Goal: Task Accomplishment & Management: Use online tool/utility

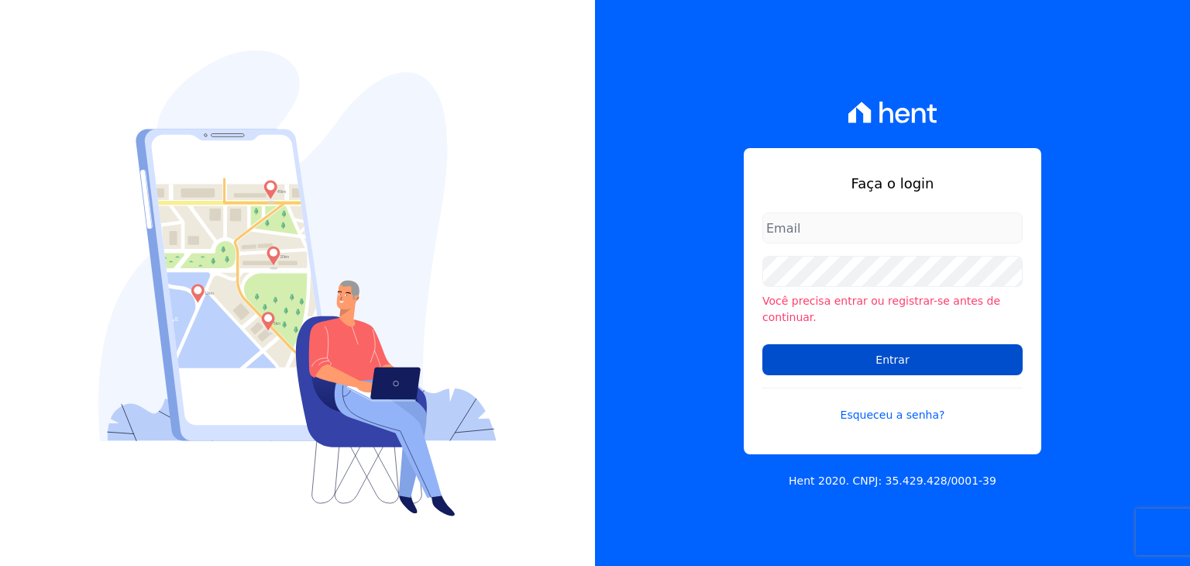
click at [797, 348] on input "Entrar" at bounding box center [892, 359] width 260 height 31
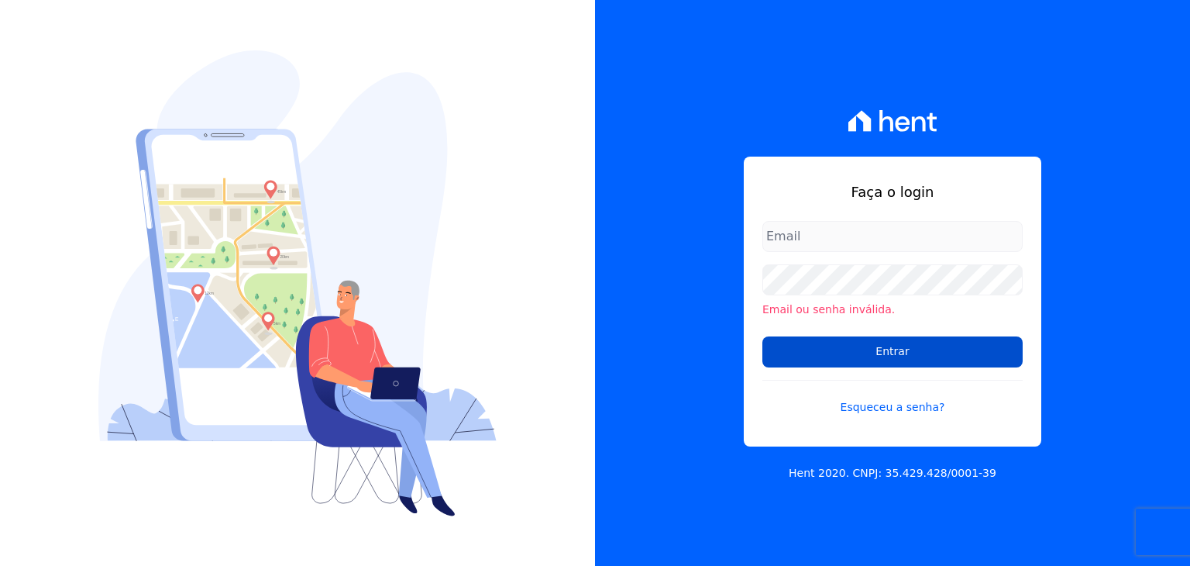
type input "[EMAIL_ADDRESS][DOMAIN_NAME]"
click at [800, 357] on input "Entrar" at bounding box center [892, 351] width 260 height 31
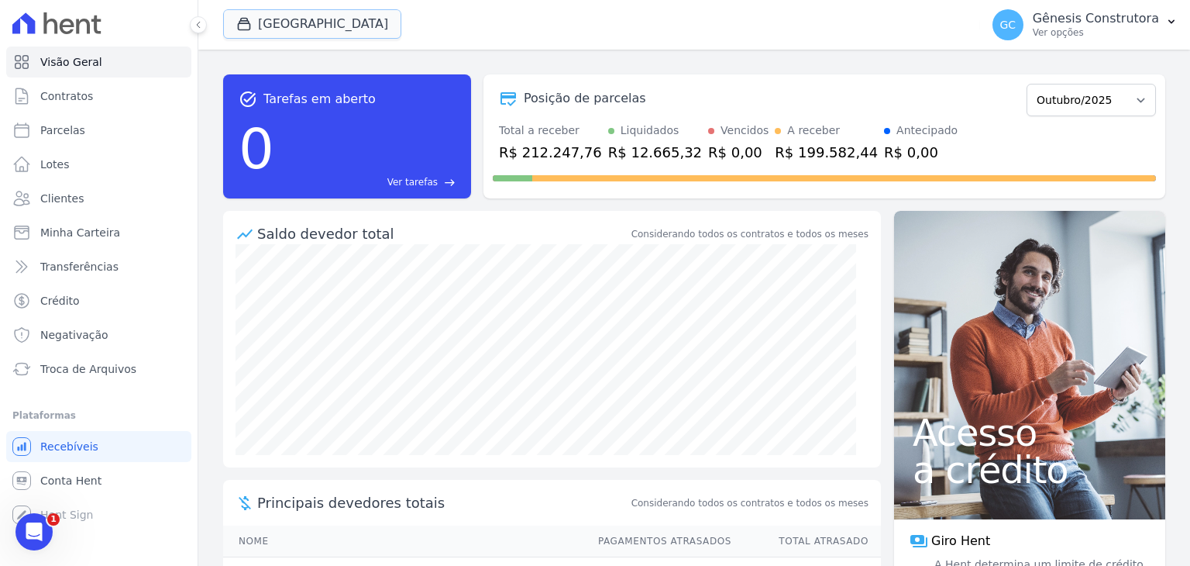
drag, startPoint x: 301, startPoint y: 24, endPoint x: 299, endPoint y: 53, distance: 29.5
click at [301, 22] on button "[GEOGRAPHIC_DATA]" at bounding box center [312, 23] width 178 height 29
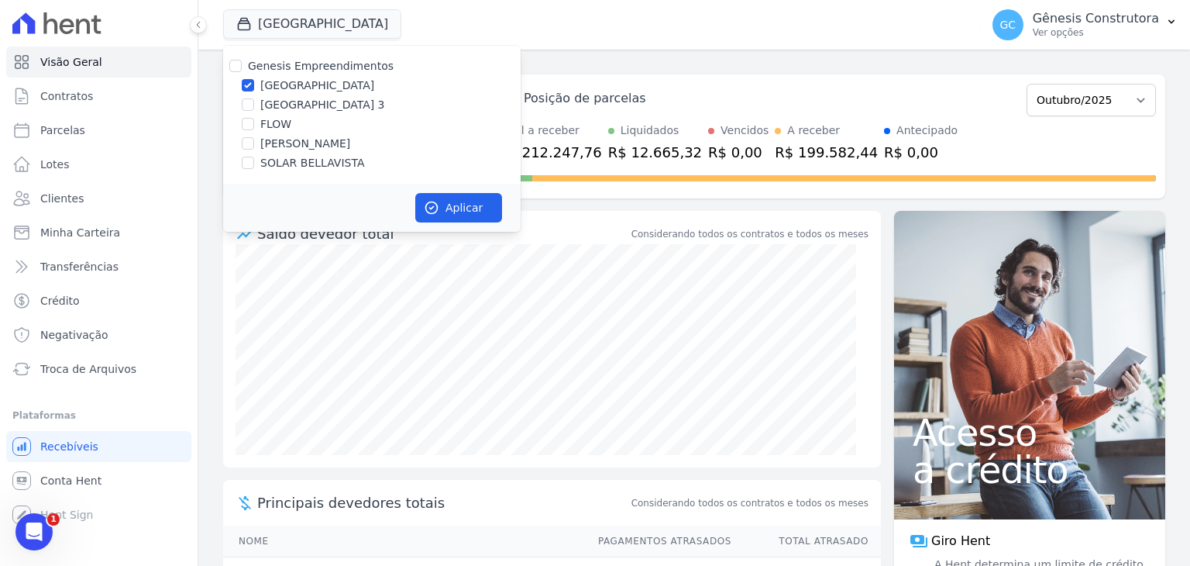
click at [316, 106] on label "[GEOGRAPHIC_DATA] 3" at bounding box center [322, 105] width 125 height 16
click at [254, 106] on input "[GEOGRAPHIC_DATA] 3" at bounding box center [248, 104] width 12 height 12
checkbox input "true"
click at [313, 86] on label "[GEOGRAPHIC_DATA]" at bounding box center [317, 85] width 114 height 16
click at [254, 86] on input "[GEOGRAPHIC_DATA]" at bounding box center [248, 85] width 12 height 12
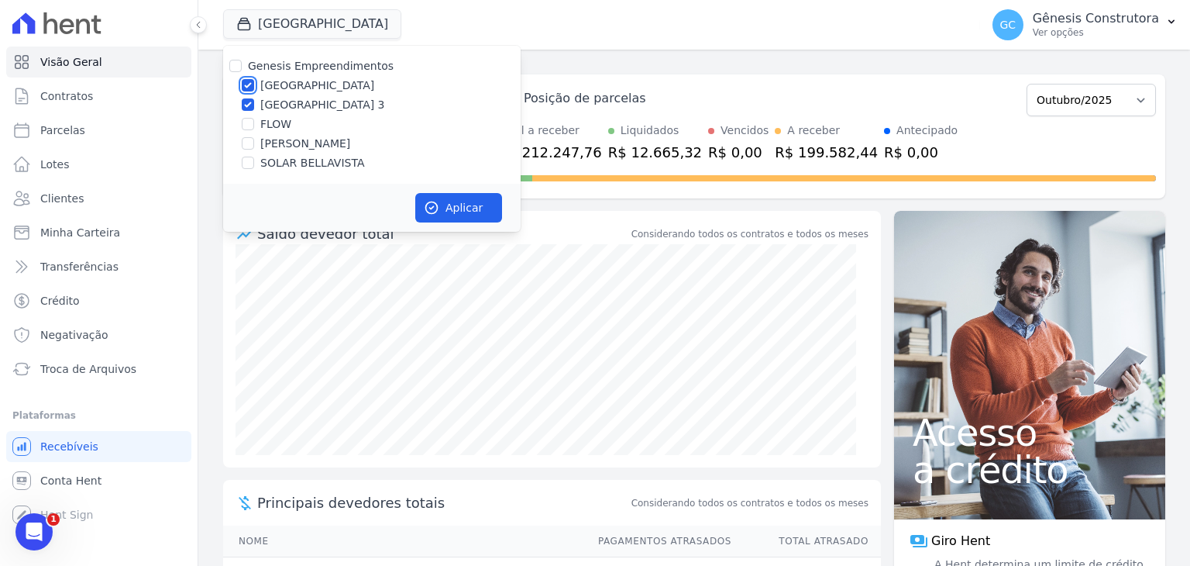
checkbox input "false"
click at [456, 199] on button "Aplicar" at bounding box center [458, 207] width 87 height 29
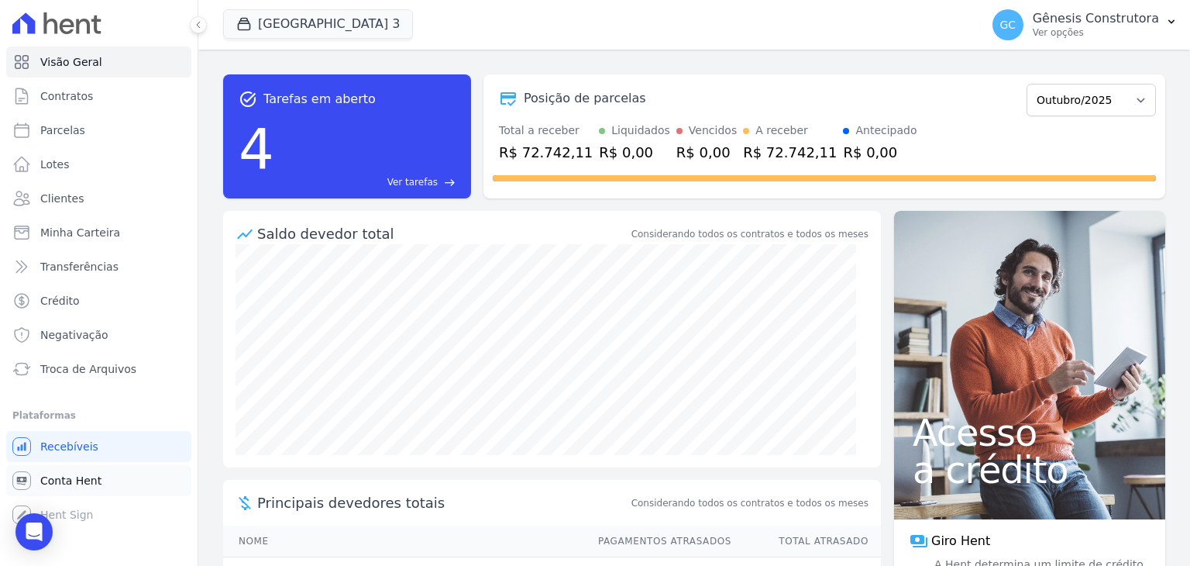
click at [106, 475] on link "Conta Hent" at bounding box center [98, 480] width 185 height 31
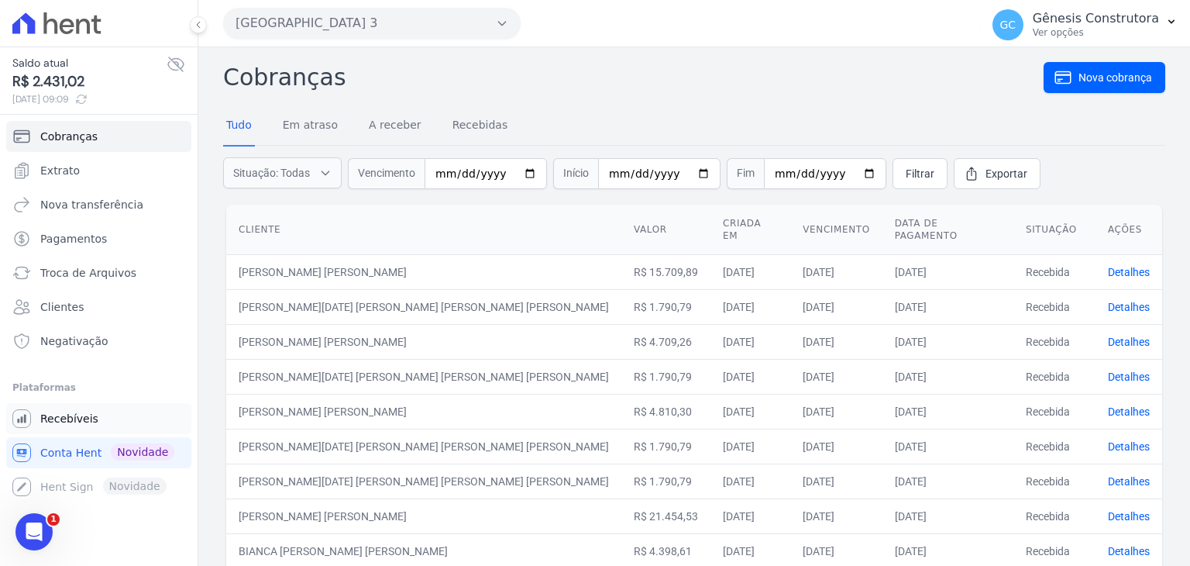
click at [81, 415] on span "Recebíveis" at bounding box center [69, 418] width 58 height 15
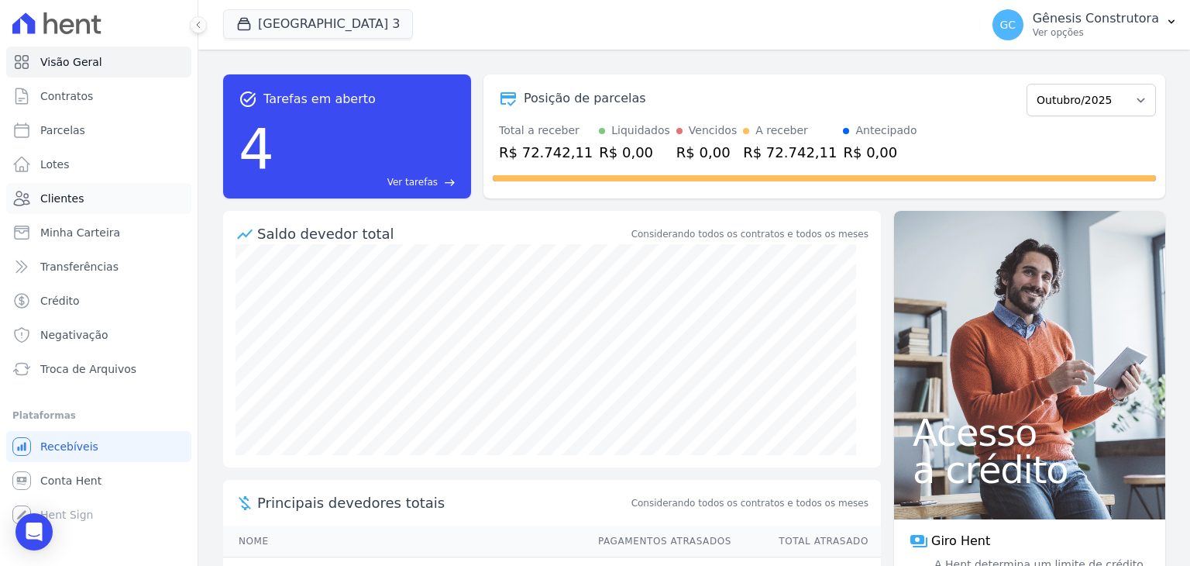
click at [129, 205] on link "Clientes" at bounding box center [98, 198] width 185 height 31
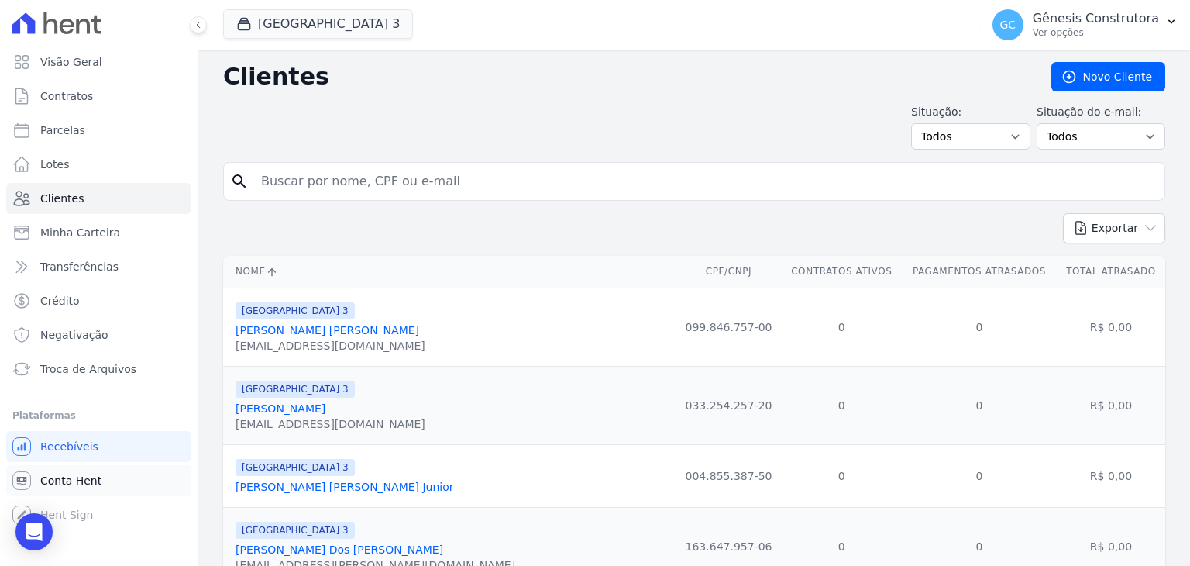
click at [83, 473] on span "Conta Hent" at bounding box center [70, 480] width 61 height 15
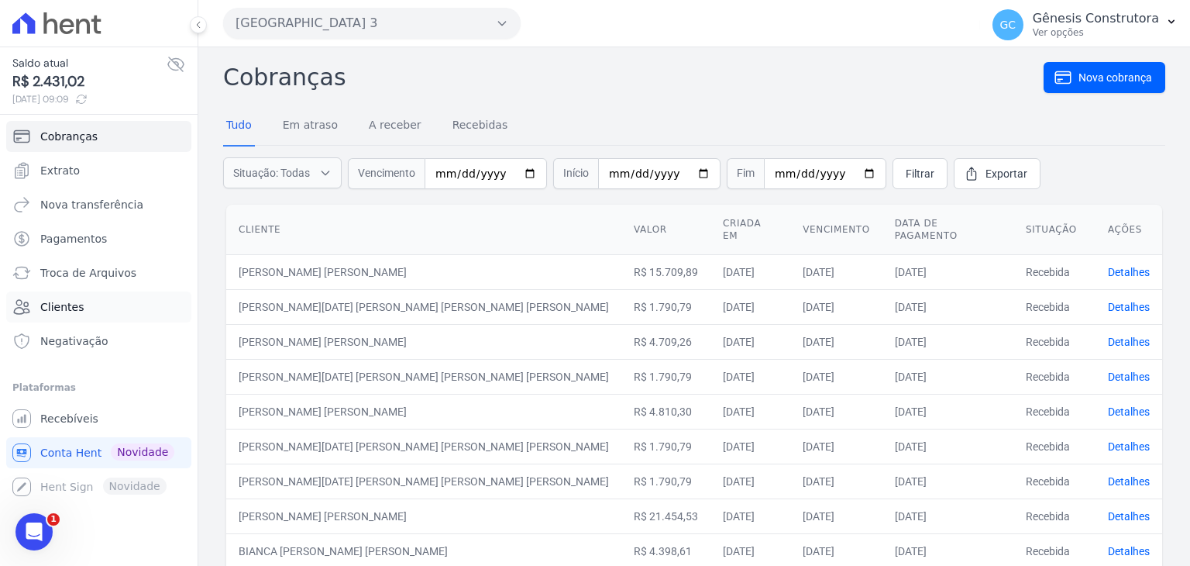
click at [107, 319] on link "Clientes" at bounding box center [98, 306] width 185 height 31
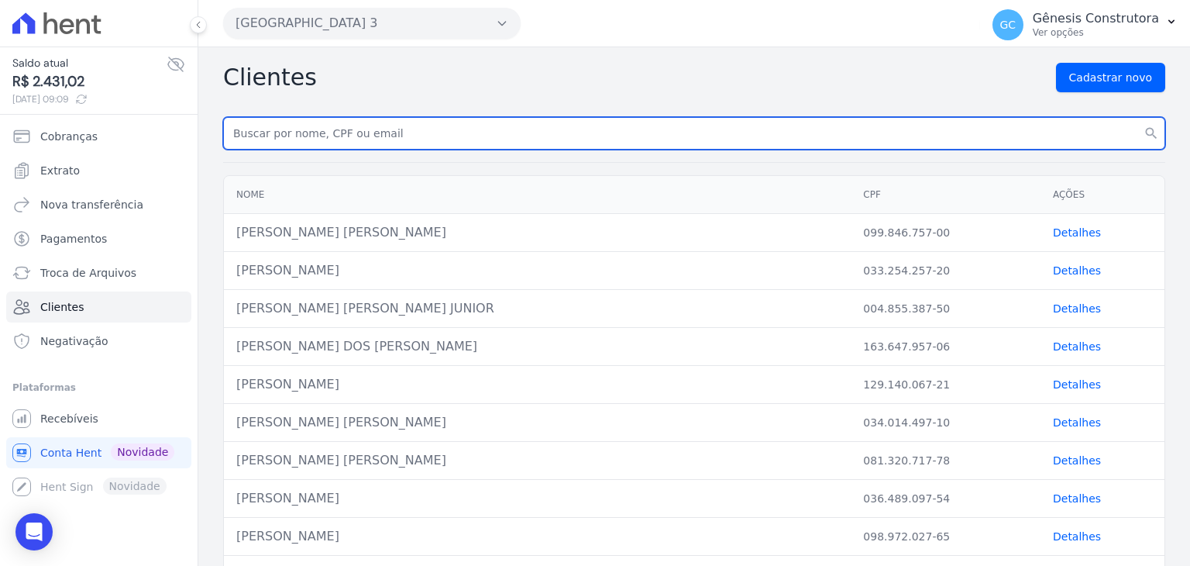
click at [313, 143] on input "text" at bounding box center [694, 133] width 942 height 33
paste input "[PERSON_NAME]"
type input "[PERSON_NAME]"
click at [1138, 117] on button "search" at bounding box center [1152, 133] width 28 height 33
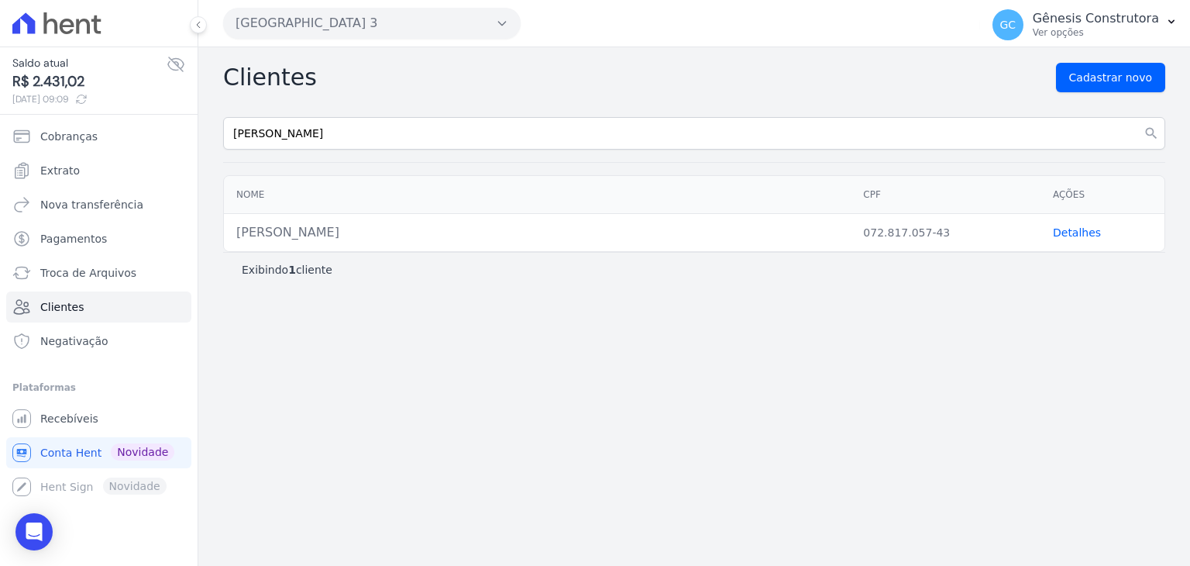
click at [1083, 231] on link "Detalhes" at bounding box center [1077, 232] width 48 height 12
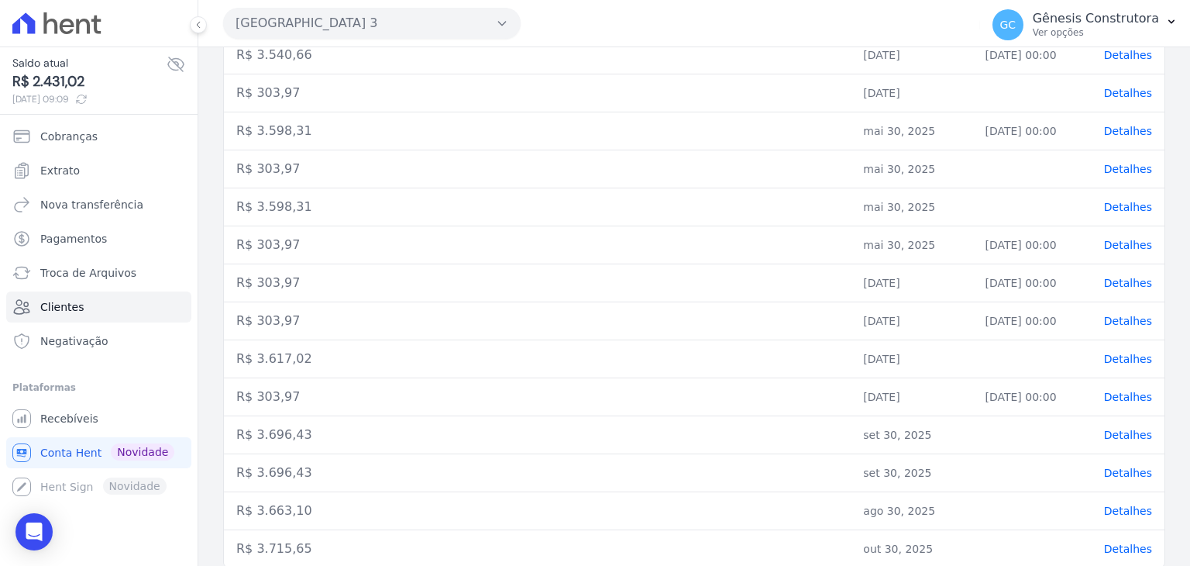
scroll to position [656, 0]
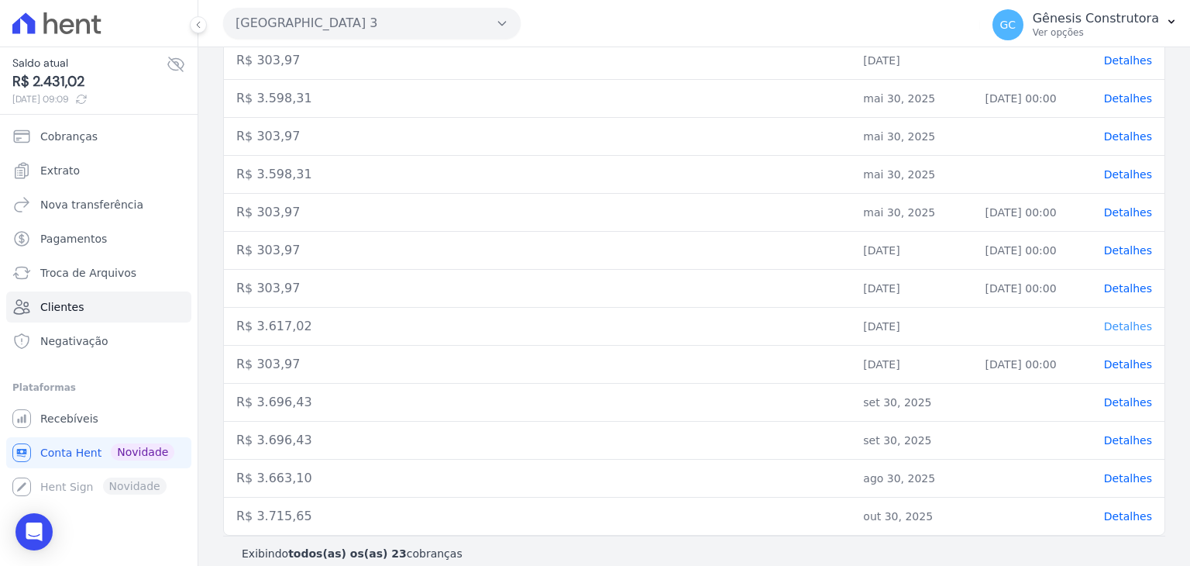
click at [1129, 320] on span "Detalhes" at bounding box center [1128, 326] width 48 height 12
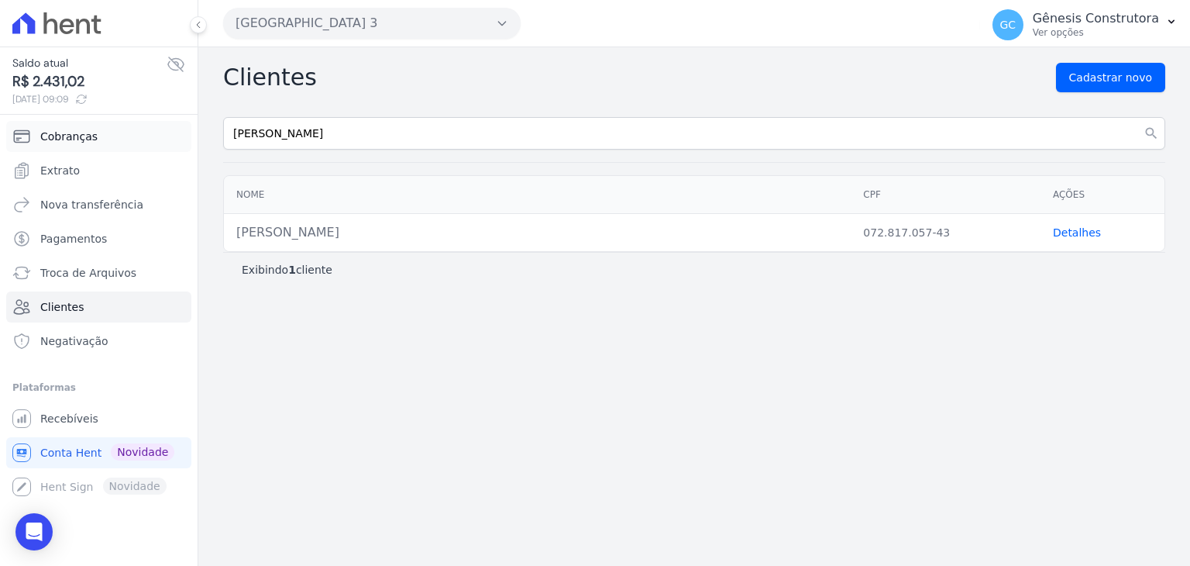
click at [112, 139] on link "Cobranças" at bounding box center [98, 136] width 185 height 31
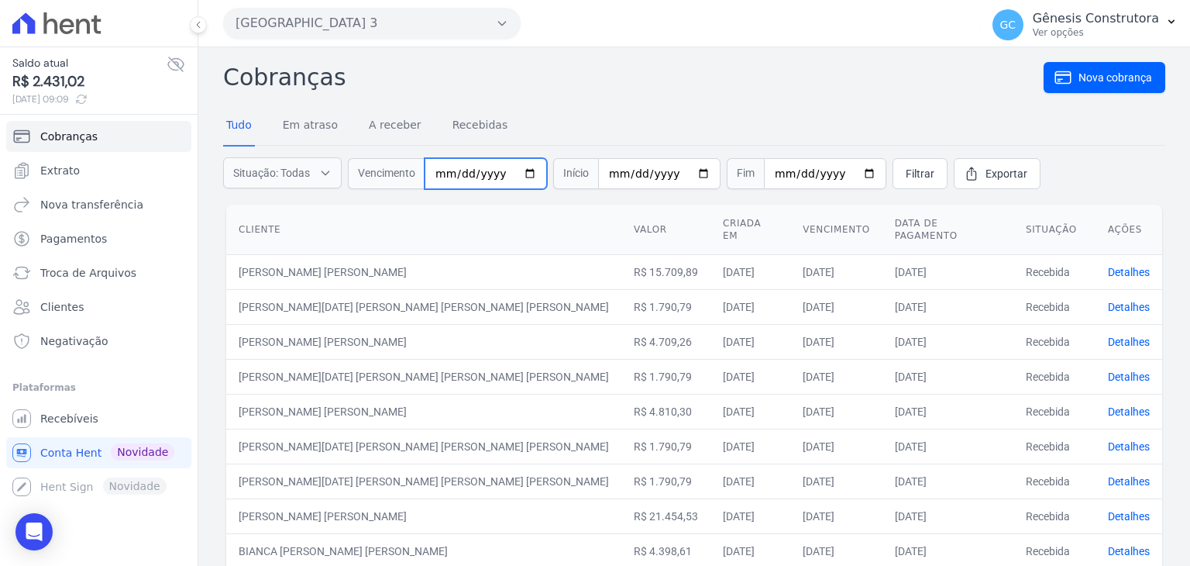
click at [434, 171] on input "date" at bounding box center [486, 173] width 122 height 31
type input "[DATE]"
click at [906, 174] on span "Filtrar" at bounding box center [920, 173] width 29 height 15
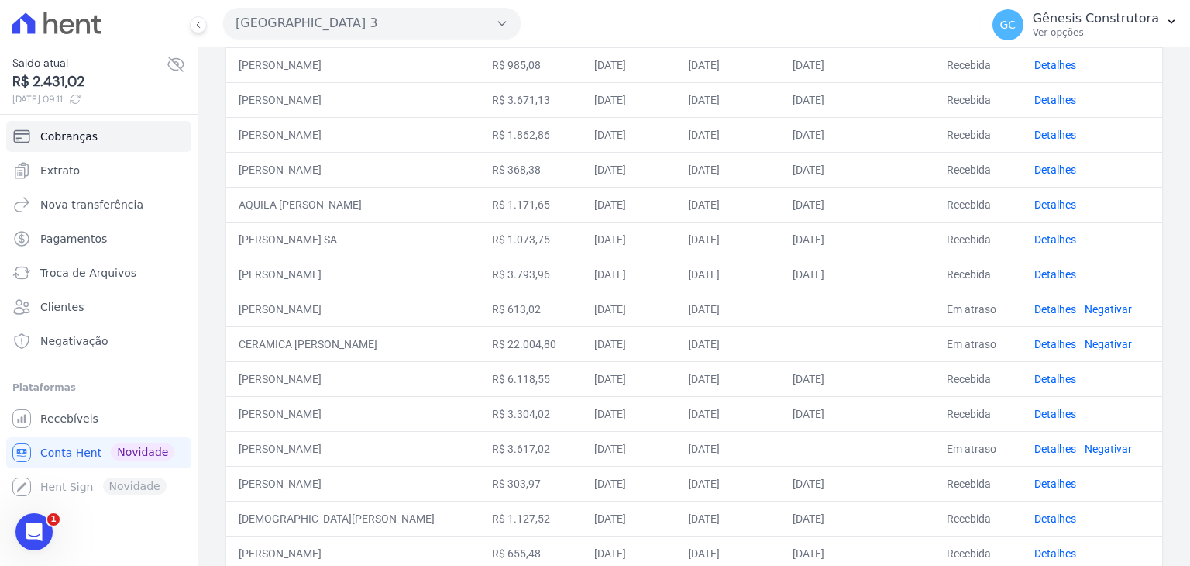
scroll to position [232, 0]
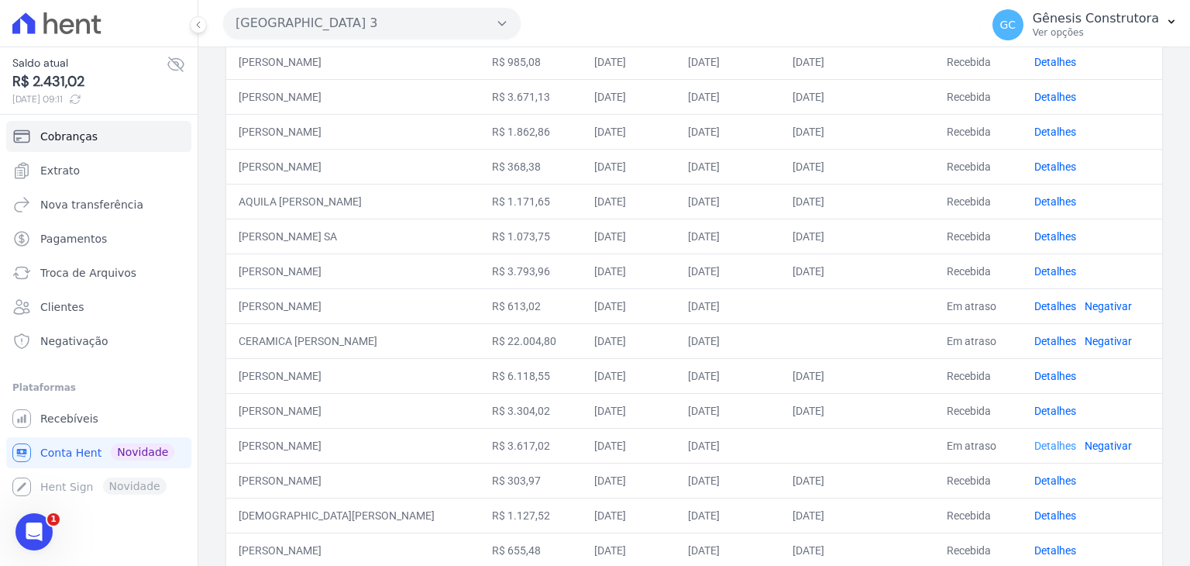
click at [1054, 447] on link "Detalhes" at bounding box center [1055, 445] width 42 height 12
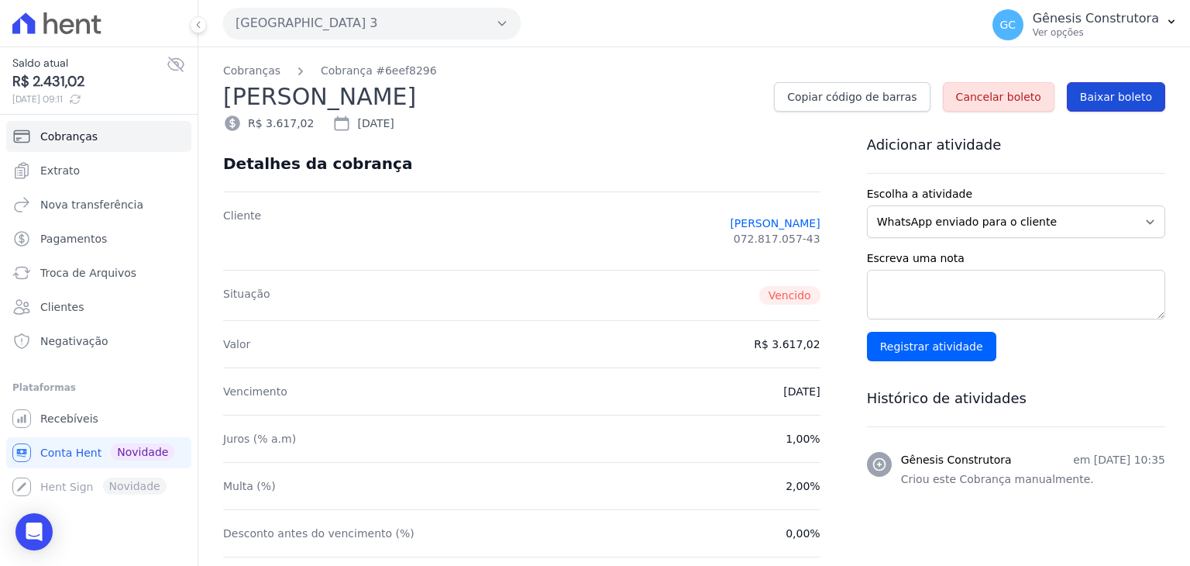
click at [1118, 98] on span "Baixar boleto" at bounding box center [1116, 96] width 72 height 15
